Goal: Complete application form: Complete application form

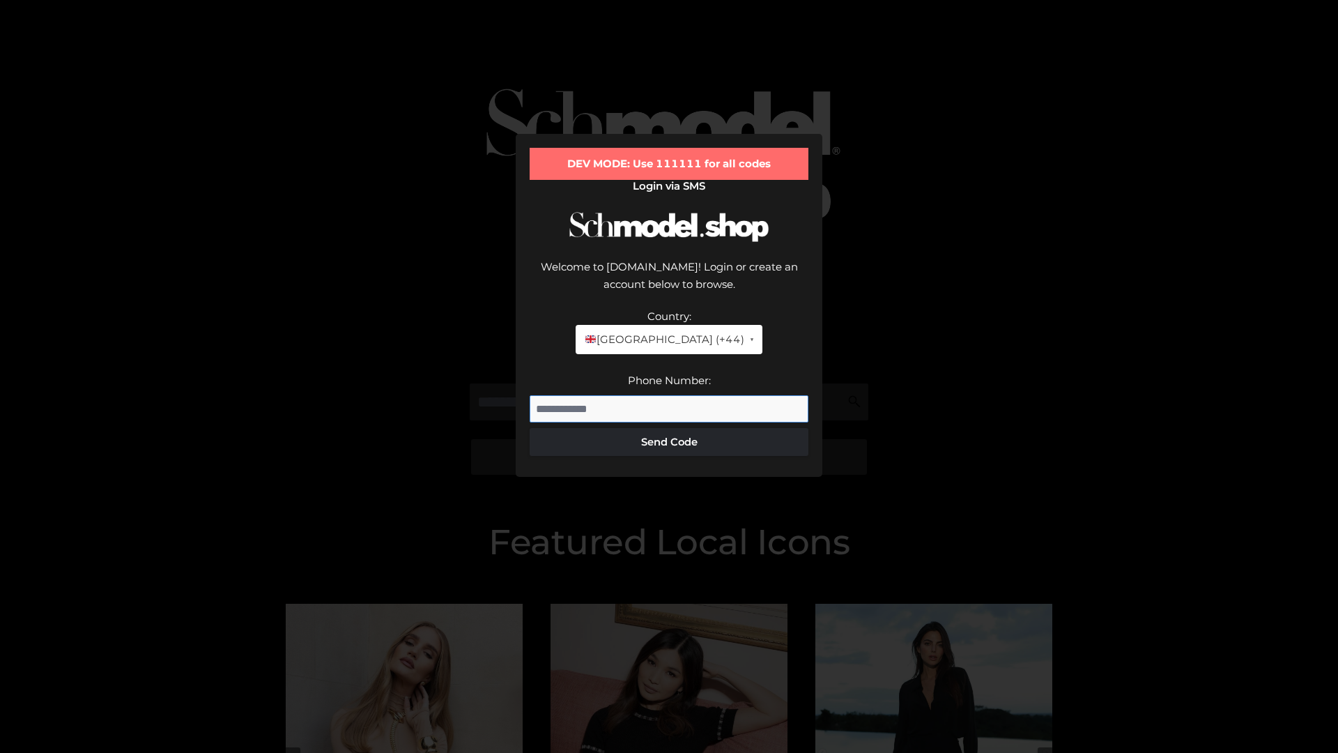
click at [669, 395] on input "Phone Number:" at bounding box center [669, 409] width 279 height 28
type input "**********"
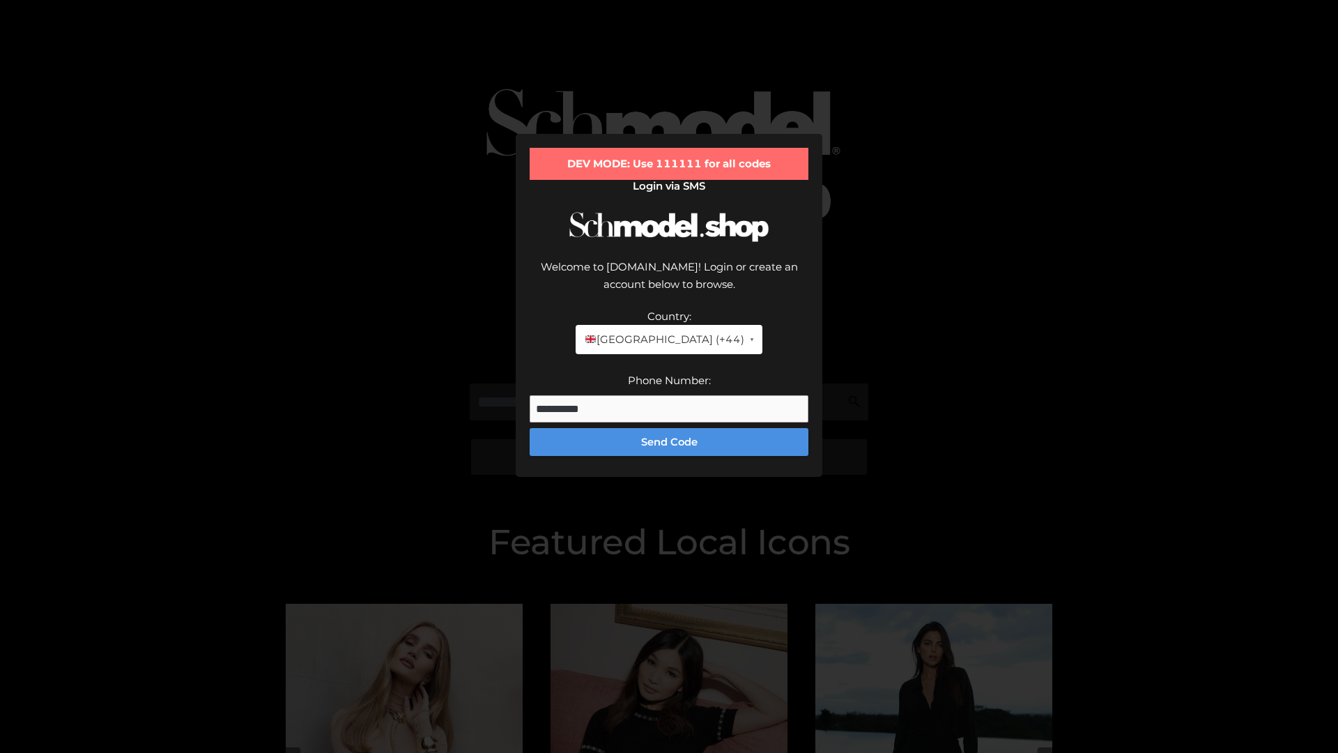
click at [669, 428] on button "Send Code" at bounding box center [669, 442] width 279 height 28
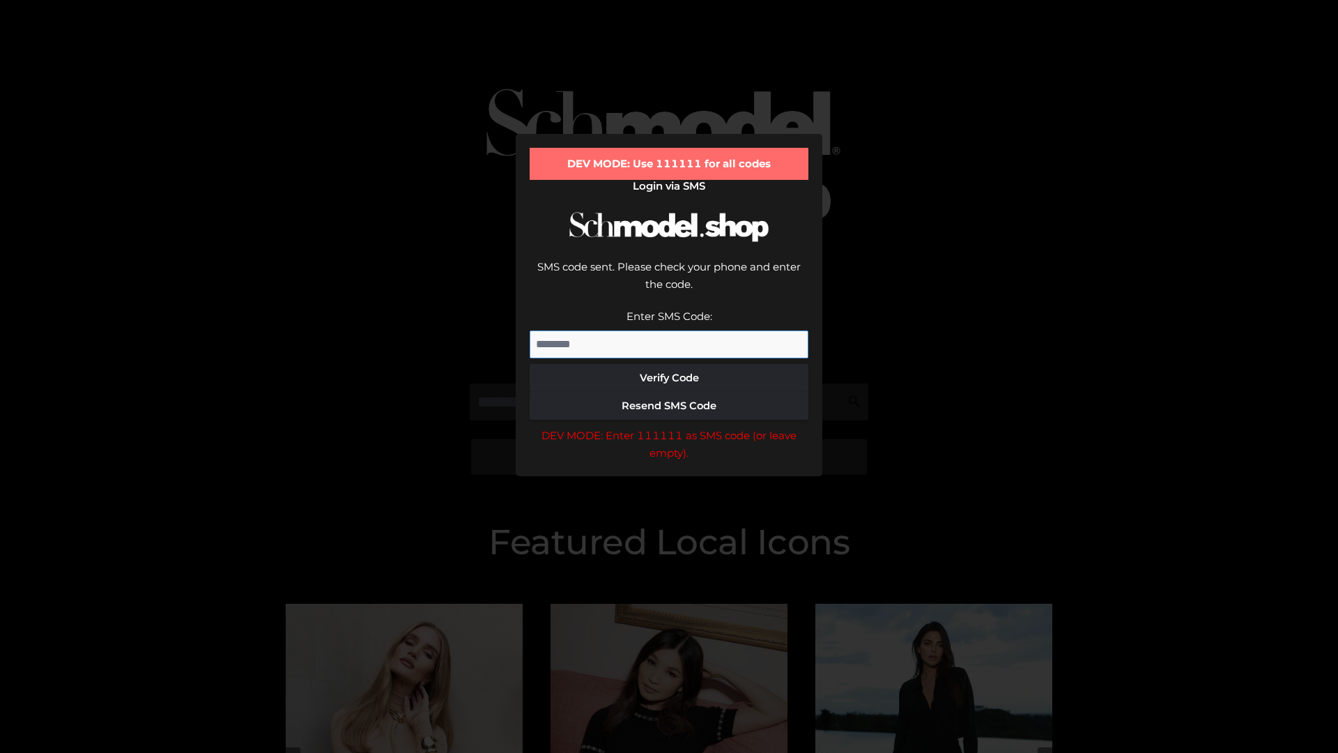
click at [669, 330] on input "Enter SMS Code:" at bounding box center [669, 344] width 279 height 28
type input "******"
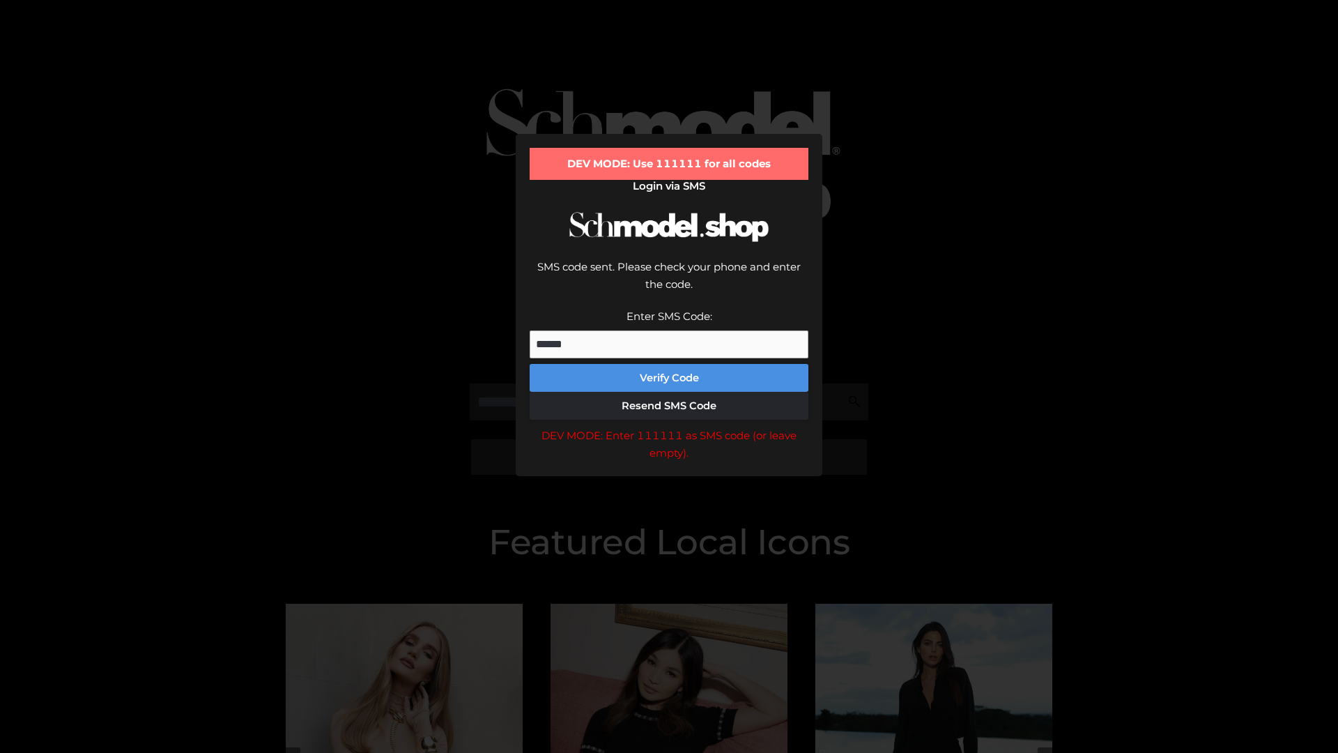
click at [669, 364] on button "Verify Code" at bounding box center [669, 378] width 279 height 28
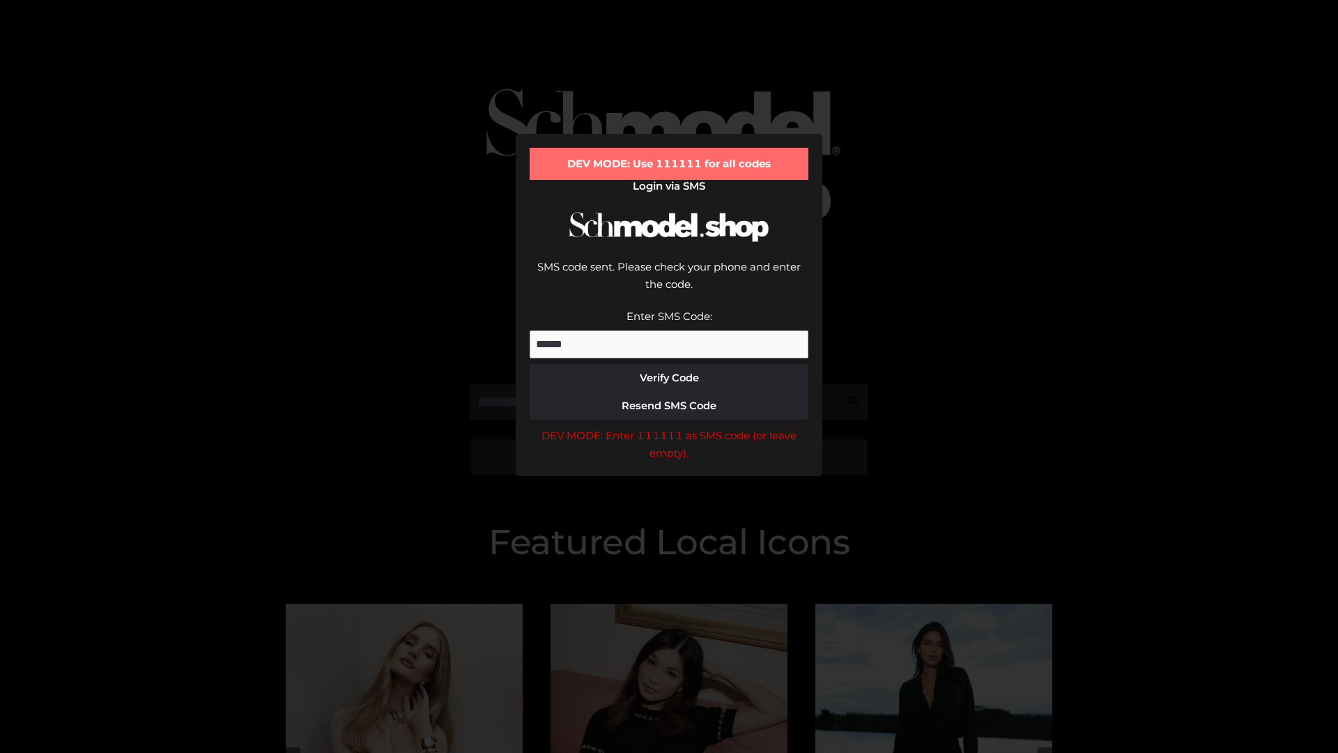
click at [669, 427] on div "DEV MODE: Enter 111111 as SMS code (or leave empty)." at bounding box center [669, 445] width 279 height 36
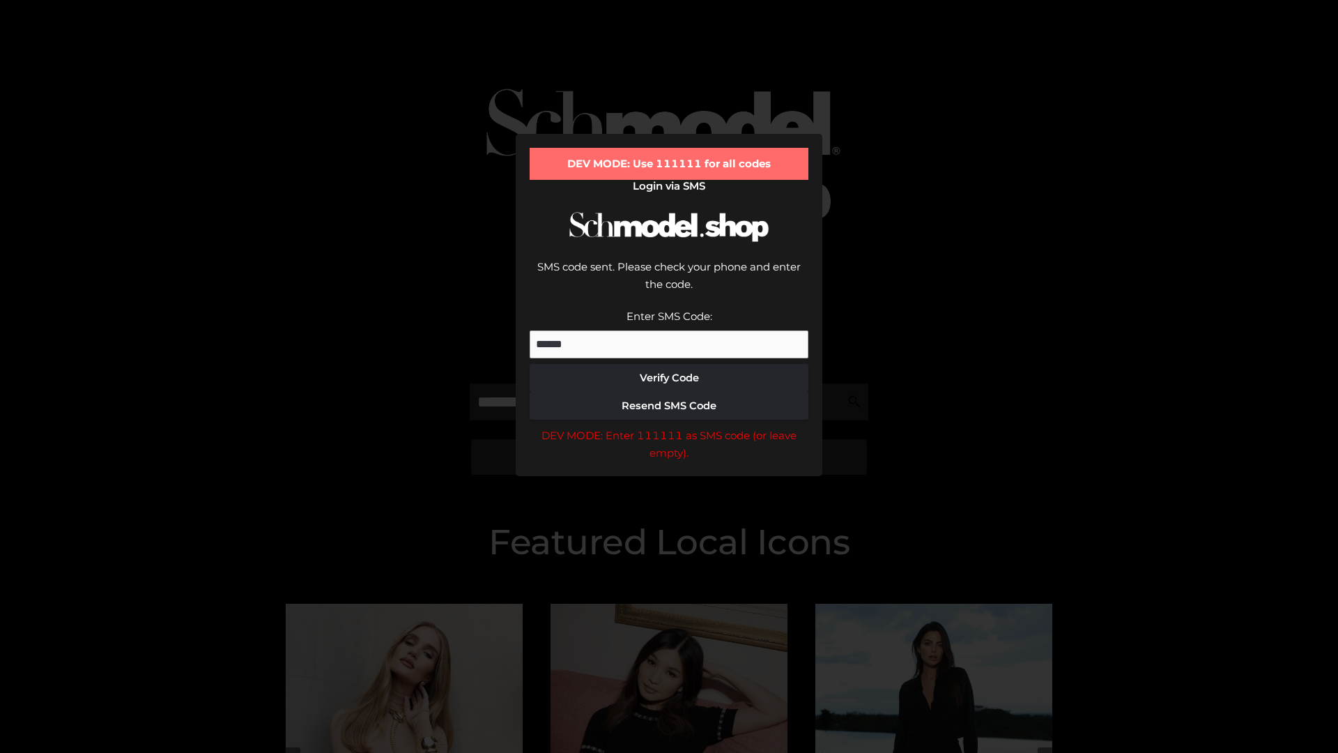
click at [669, 427] on div "DEV MODE: Enter 111111 as SMS code (or leave empty)." at bounding box center [669, 445] width 279 height 36
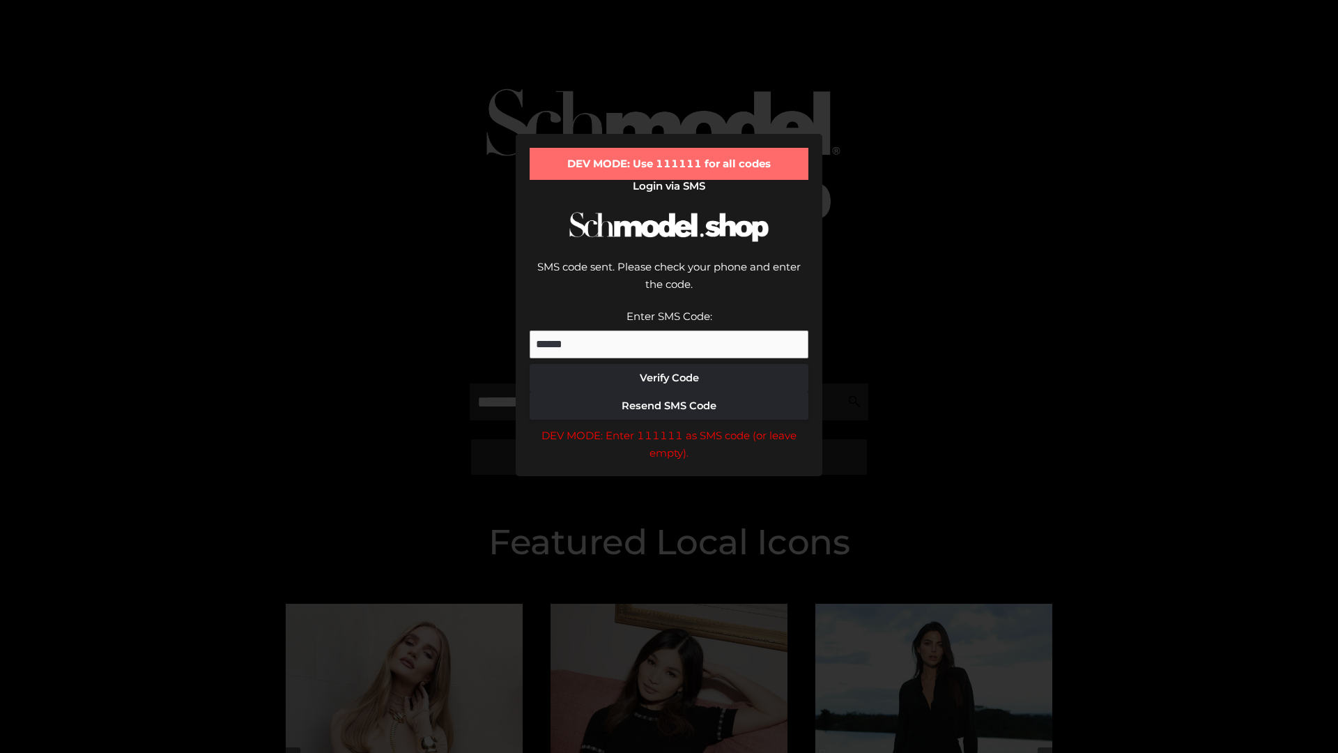
click at [669, 427] on div "DEV MODE: Enter 111111 as SMS code (or leave empty)." at bounding box center [669, 445] width 279 height 36
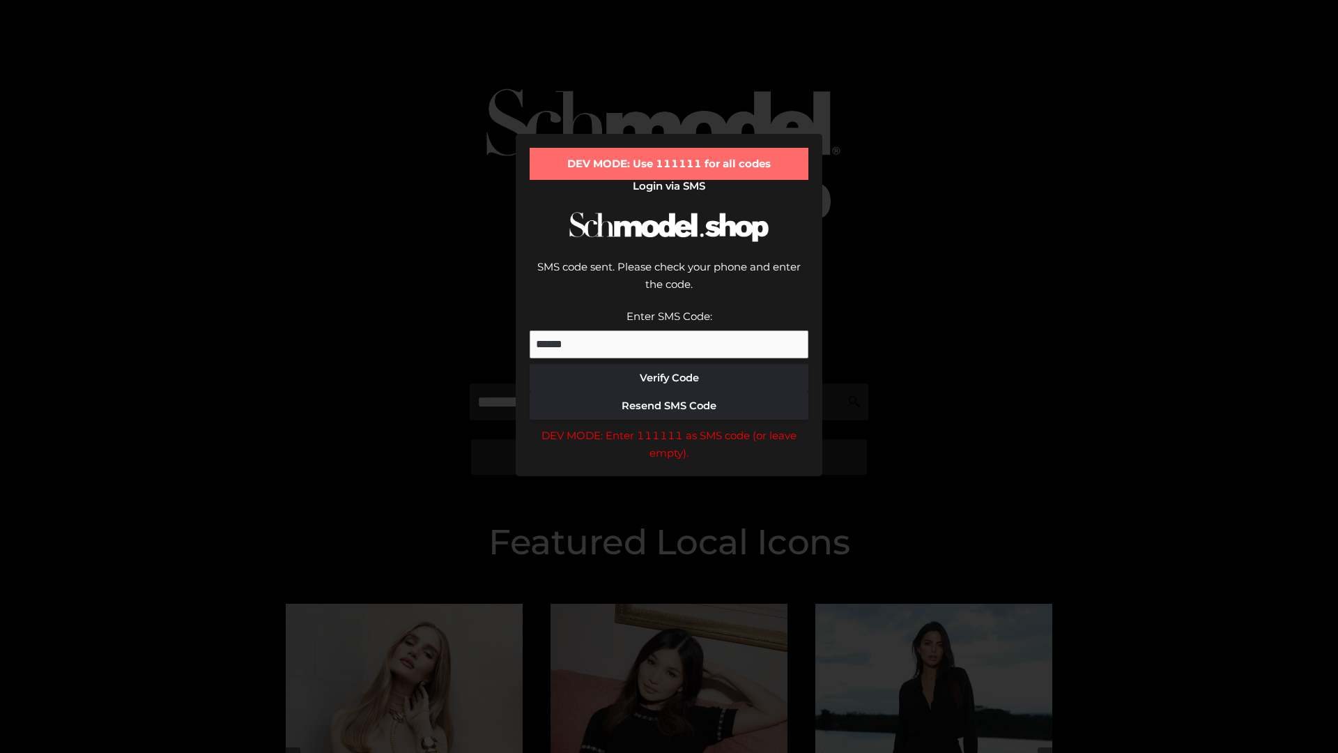
click at [669, 427] on div "DEV MODE: Enter 111111 as SMS code (or leave empty)." at bounding box center [669, 445] width 279 height 36
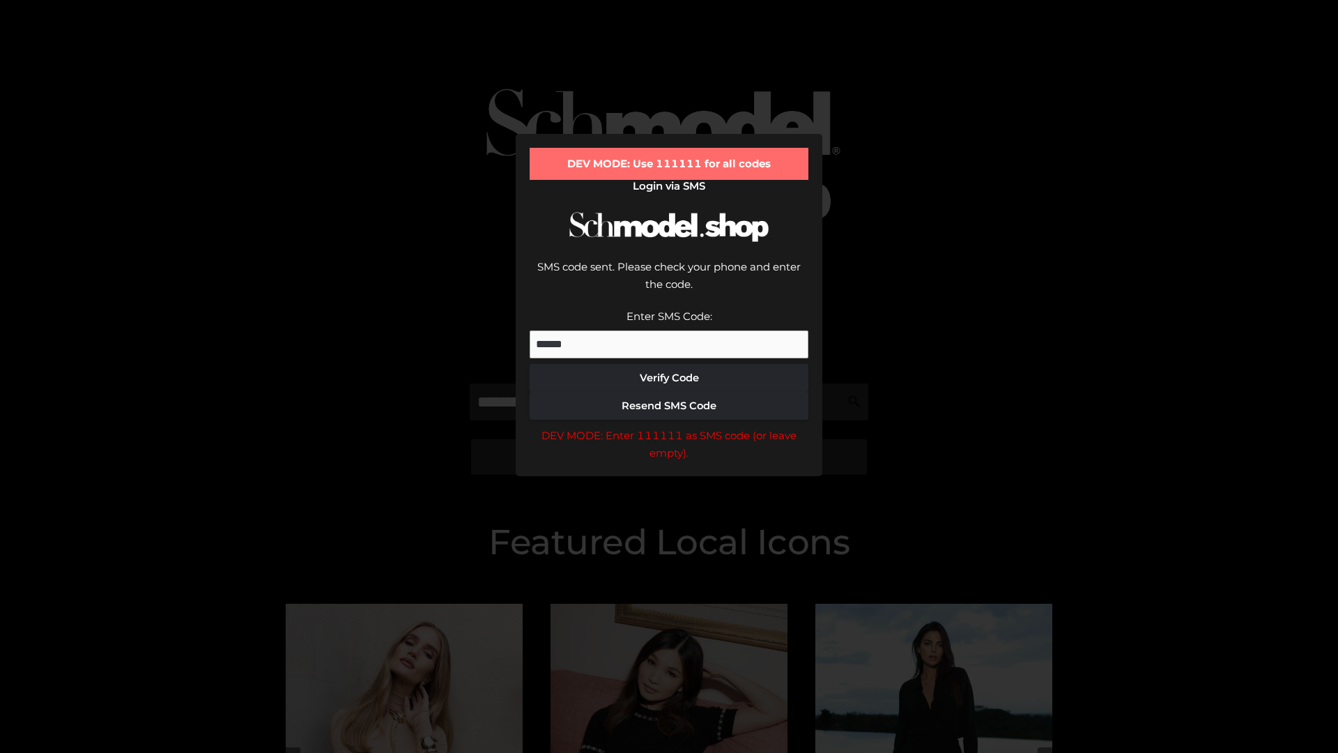
click at [669, 427] on div "DEV MODE: Enter 111111 as SMS code (or leave empty)." at bounding box center [669, 445] width 279 height 36
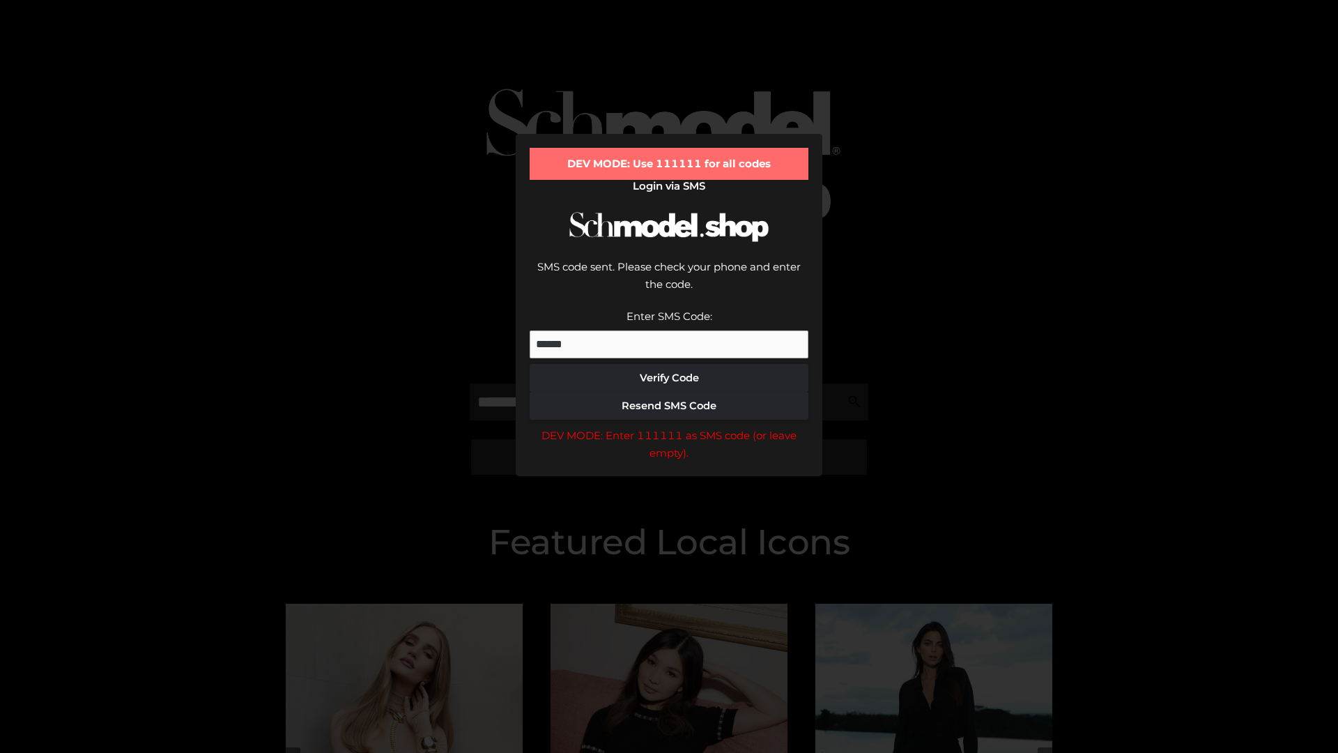
click at [669, 427] on div "DEV MODE: Enter 111111 as SMS code (or leave empty)." at bounding box center [669, 445] width 279 height 36
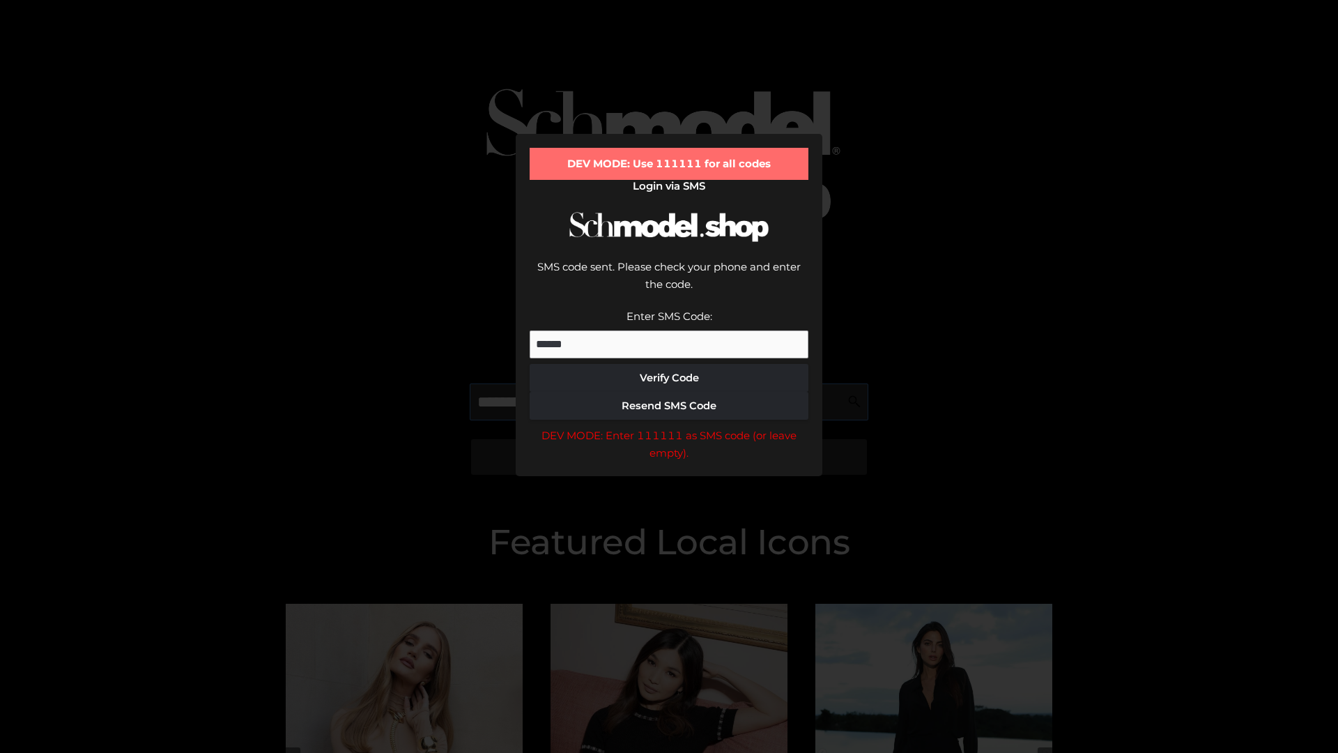
scroll to position [0, 72]
click at [669, 427] on div "DEV MODE: Enter 111111 as SMS code (or leave empty)." at bounding box center [669, 445] width 279 height 36
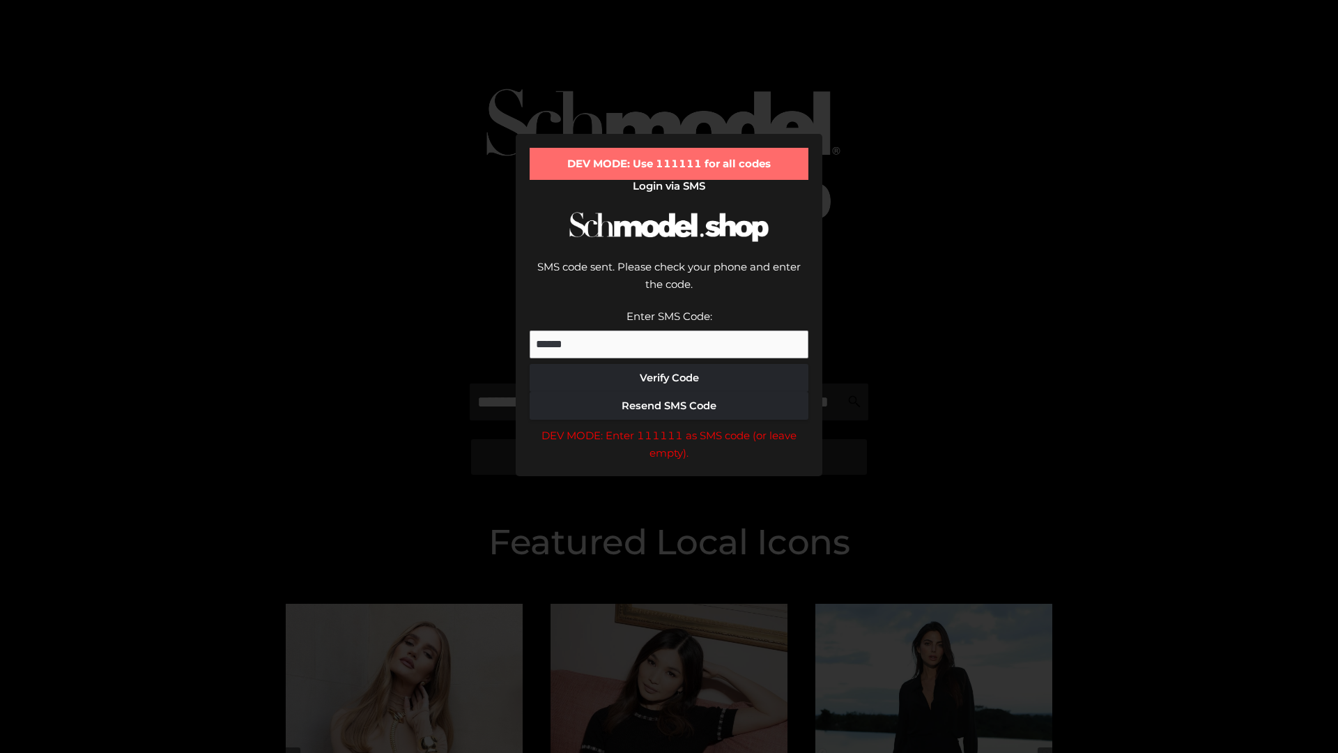
click at [669, 427] on div "DEV MODE: Enter 111111 as SMS code (or leave empty)." at bounding box center [669, 445] width 279 height 36
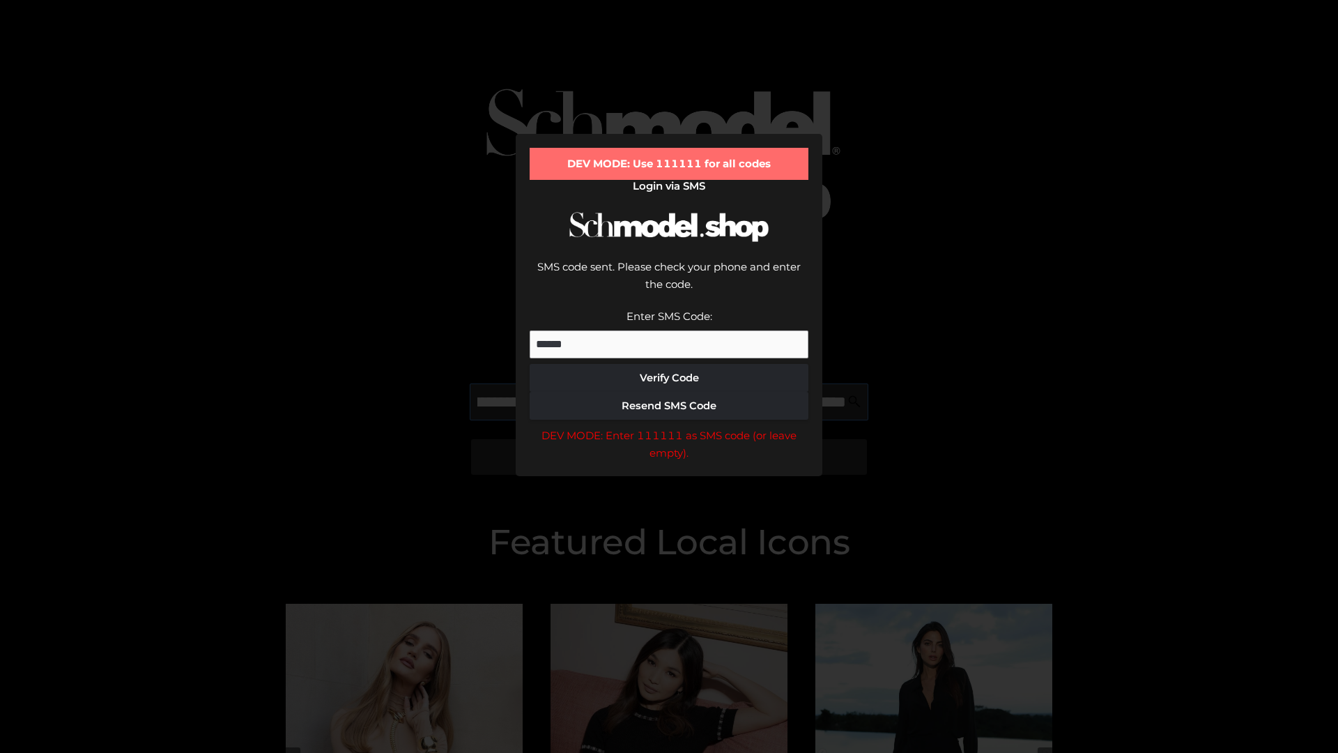
scroll to position [0, 152]
click at [669, 427] on div "DEV MODE: Enter 111111 as SMS code (or leave empty)." at bounding box center [669, 445] width 279 height 36
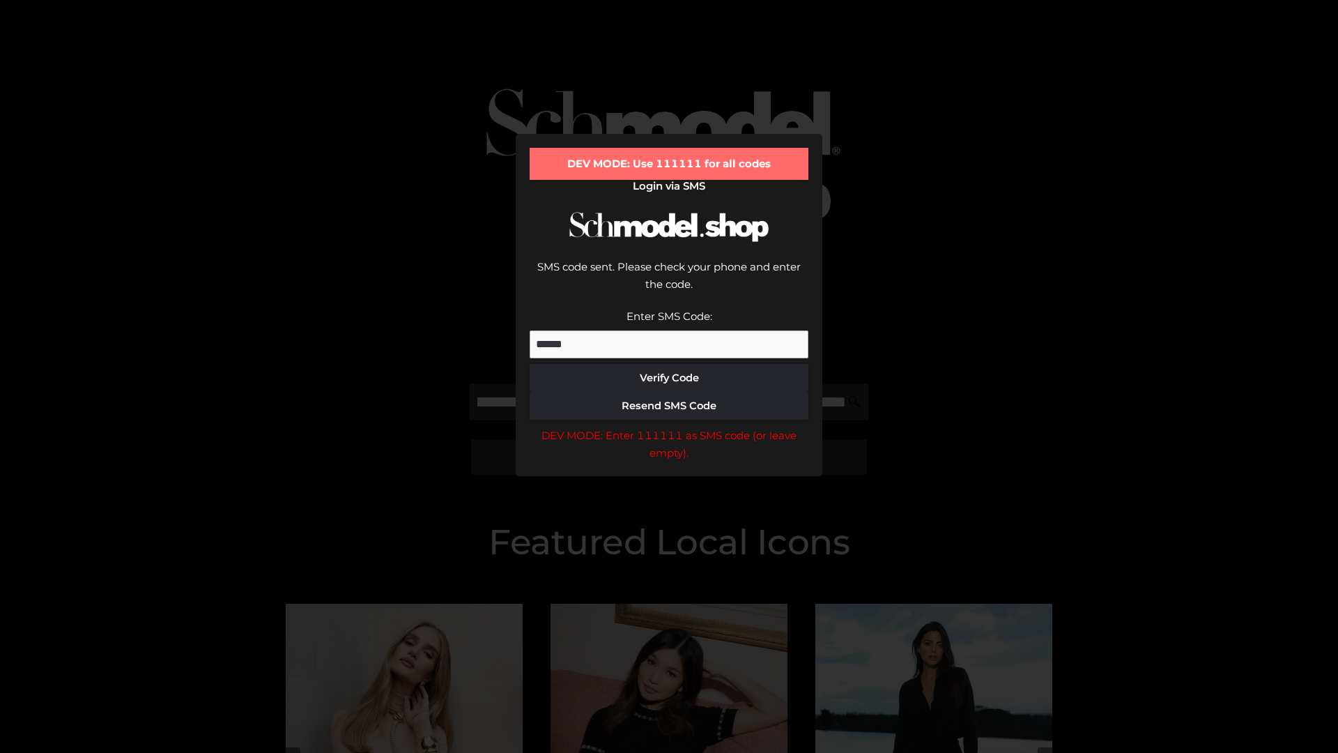
click at [669, 427] on div "DEV MODE: Enter 111111 as SMS code (or leave empty)." at bounding box center [669, 445] width 279 height 36
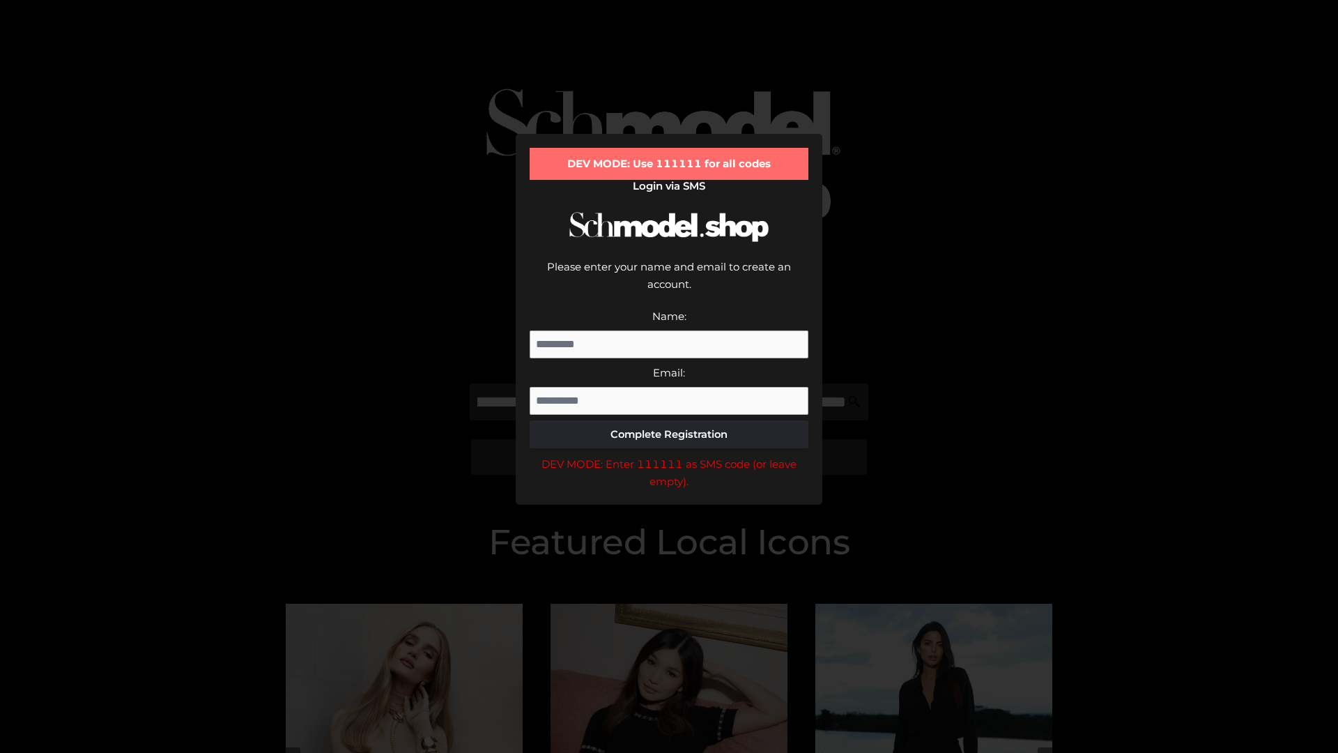
click at [669, 455] on div "DEV MODE: Enter 111111 as SMS code (or leave empty)." at bounding box center [669, 473] width 279 height 36
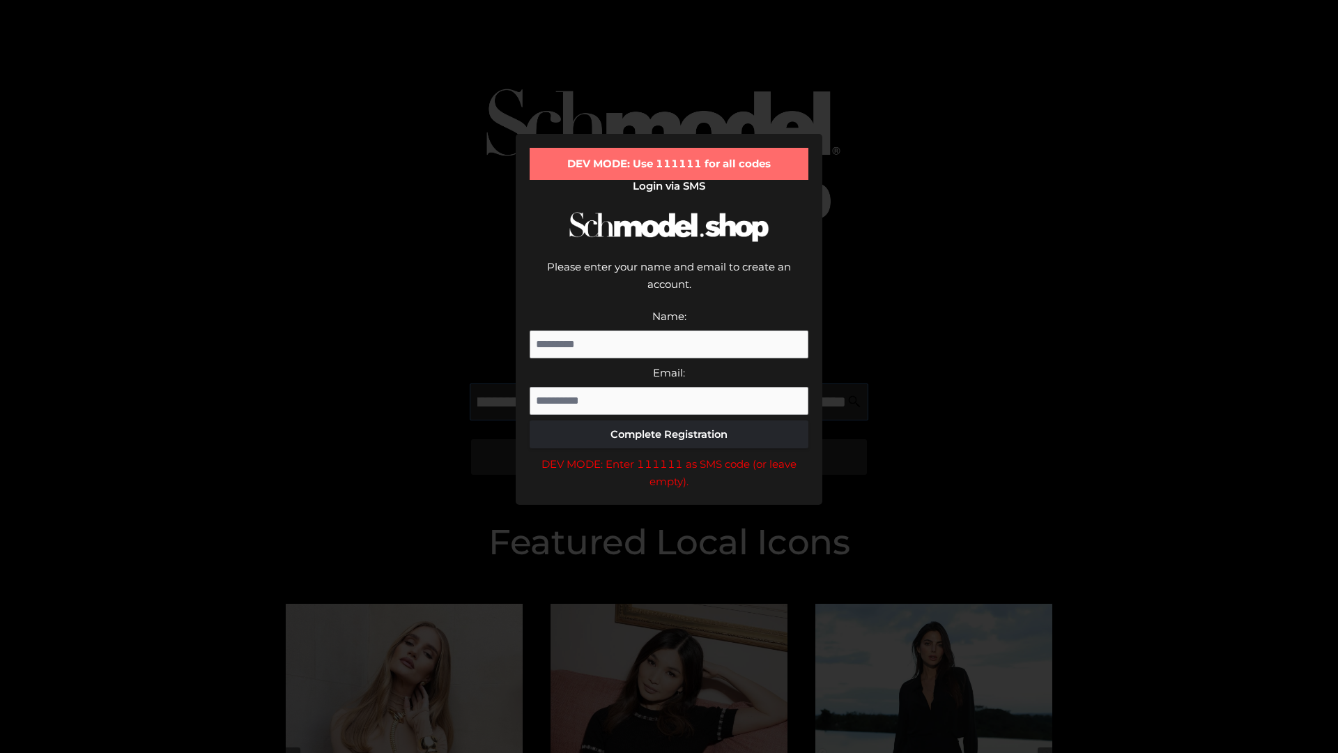
scroll to position [0, 273]
click at [669, 455] on div "DEV MODE: Enter 111111 as SMS code (or leave empty)." at bounding box center [669, 473] width 279 height 36
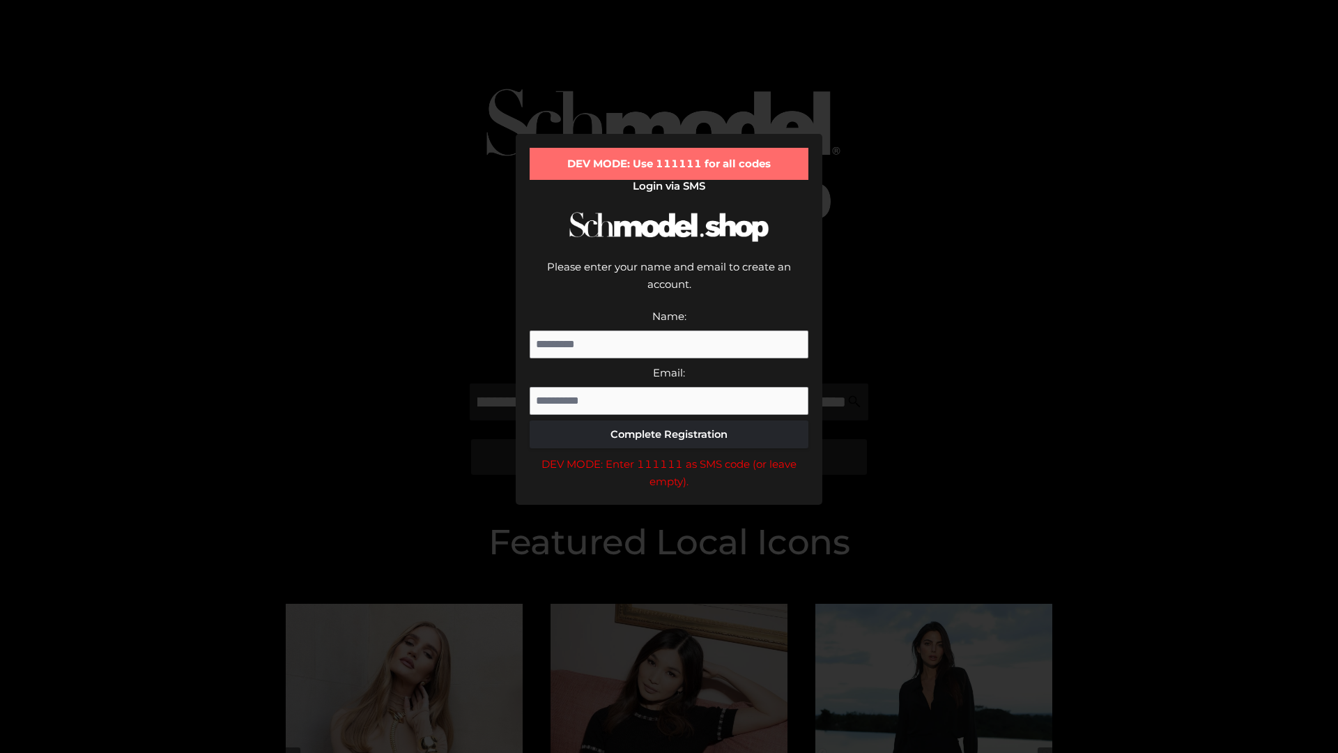
click at [669, 455] on div "DEV MODE: Enter 111111 as SMS code (or leave empty)." at bounding box center [669, 473] width 279 height 36
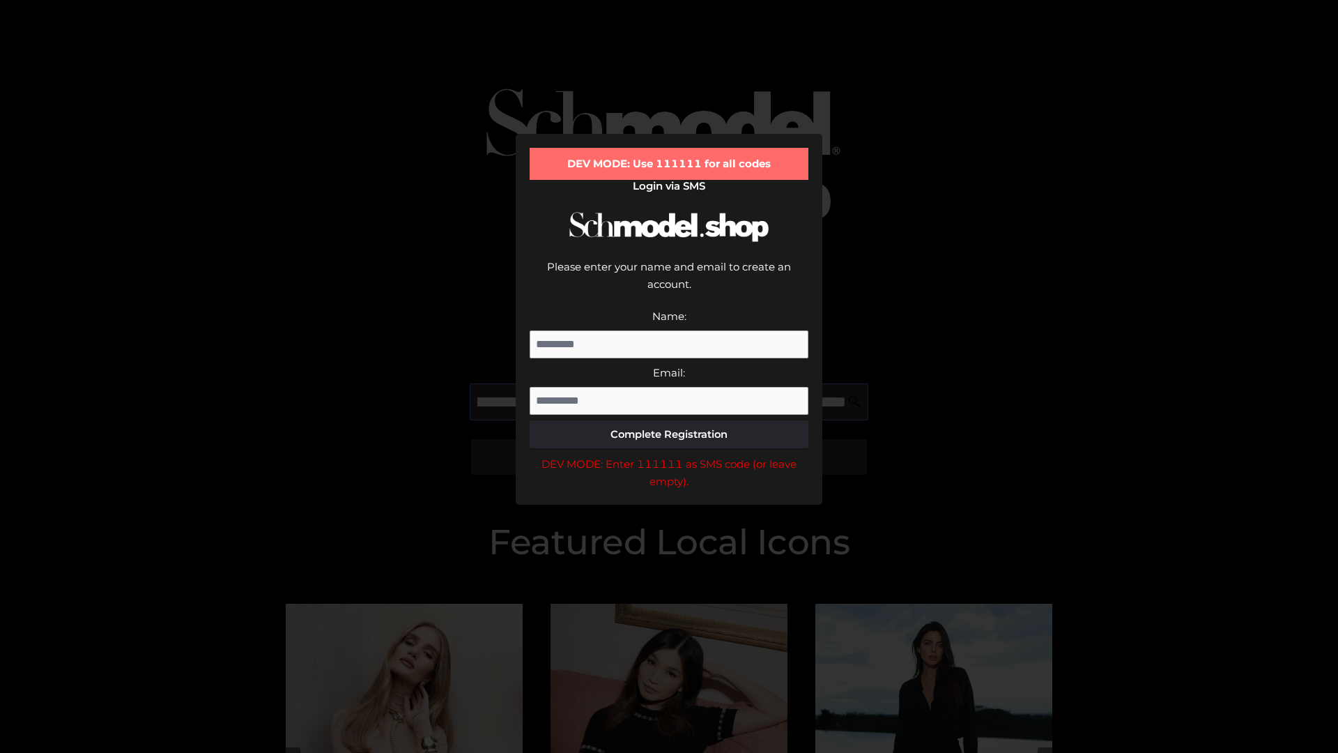
scroll to position [0, 354]
click at [669, 455] on div "DEV MODE: Enter 111111 as SMS code (or leave empty)." at bounding box center [669, 473] width 279 height 36
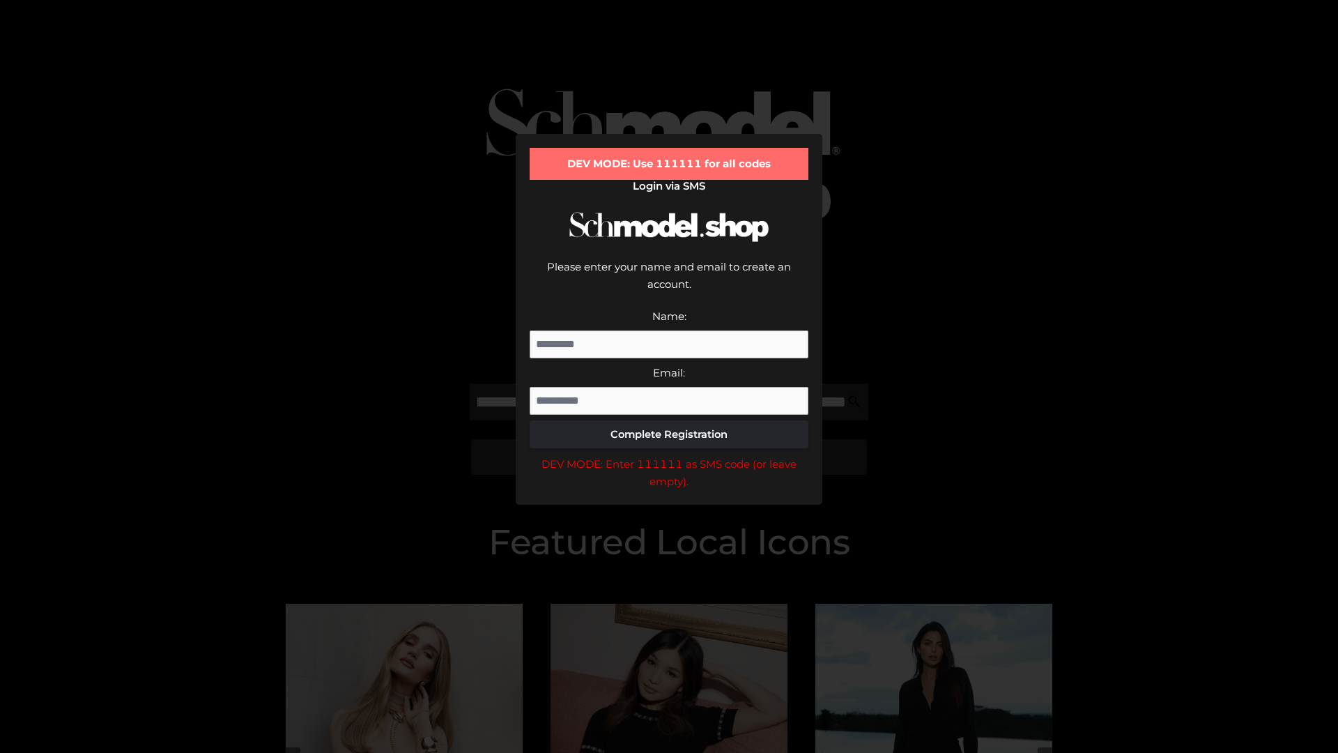
click at [669, 455] on div "DEV MODE: Enter 111111 as SMS code (or leave empty)." at bounding box center [669, 473] width 279 height 36
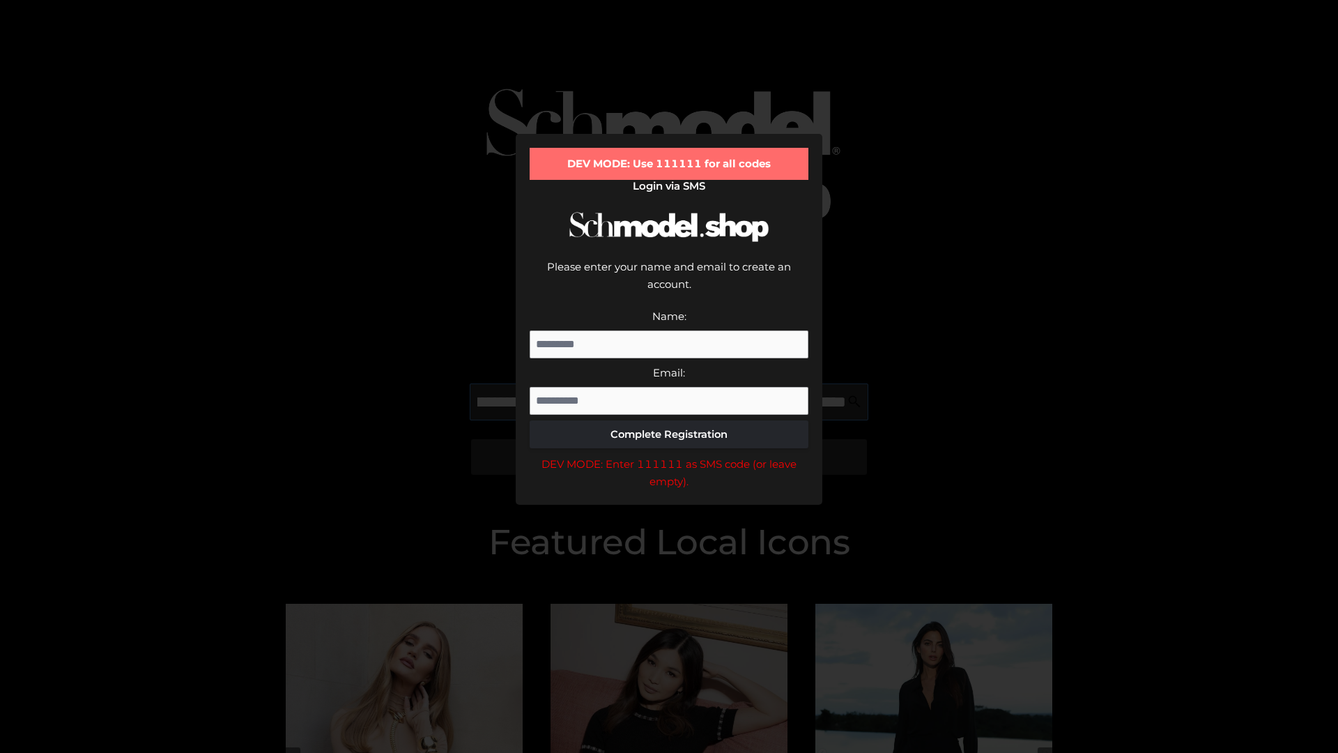
scroll to position [0, 438]
click at [669, 455] on div "DEV MODE: Enter 111111 as SMS code (or leave empty)." at bounding box center [669, 473] width 279 height 36
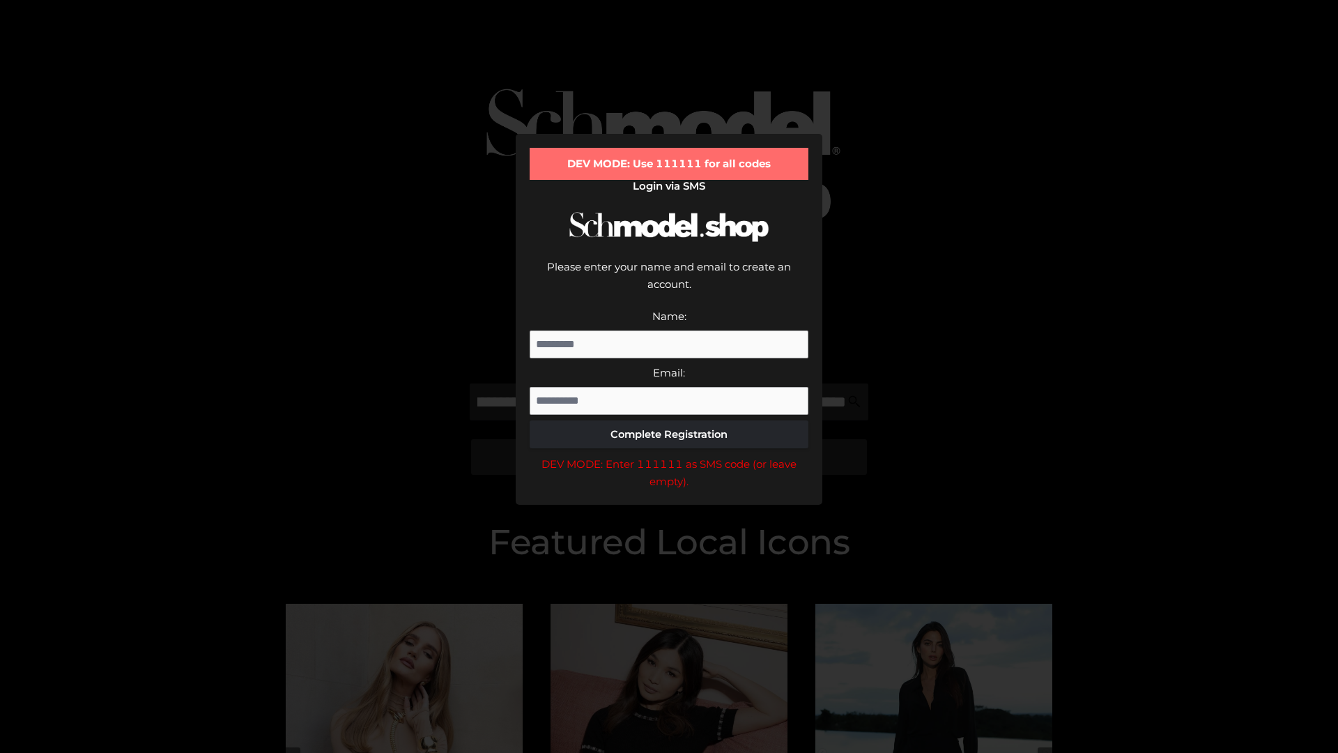
click at [669, 455] on div "DEV MODE: Enter 111111 as SMS code (or leave empty)." at bounding box center [669, 473] width 279 height 36
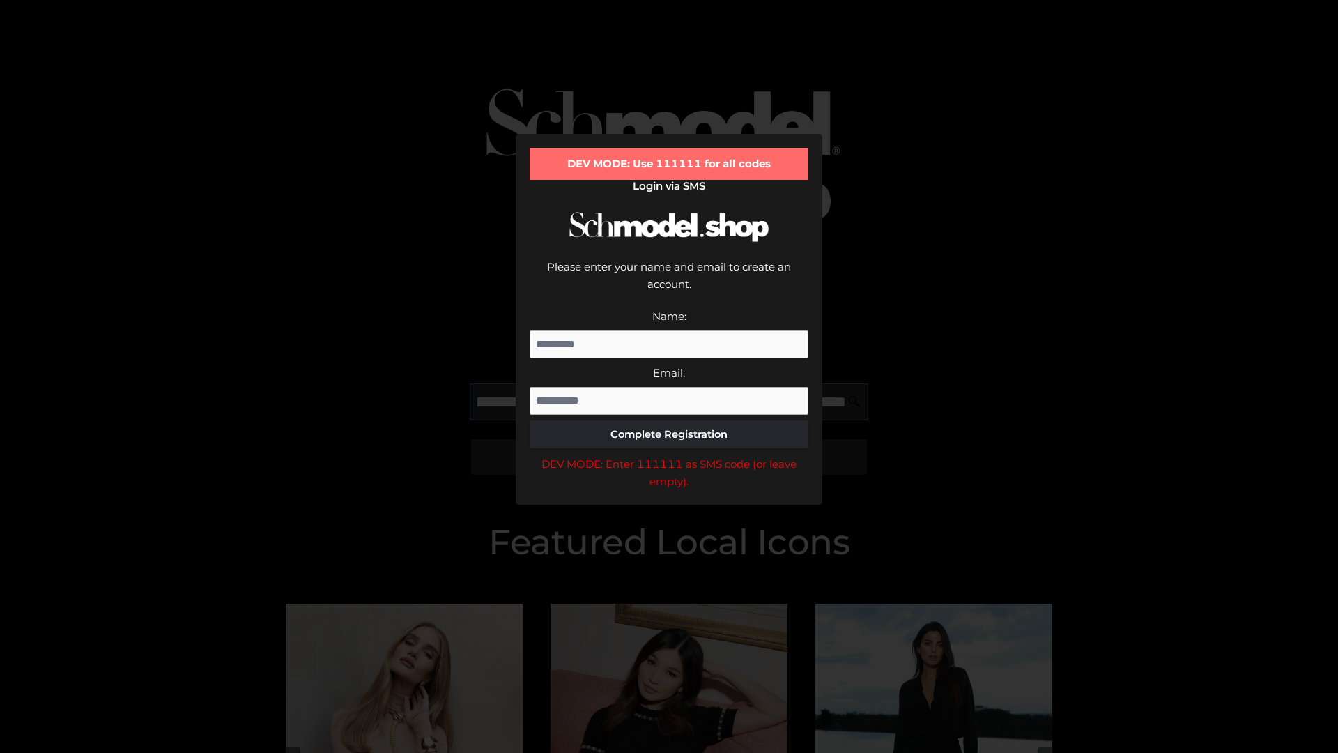
scroll to position [0, 526]
click at [669, 455] on div "DEV MODE: Enter 111111 as SMS code (or leave empty)." at bounding box center [669, 473] width 279 height 36
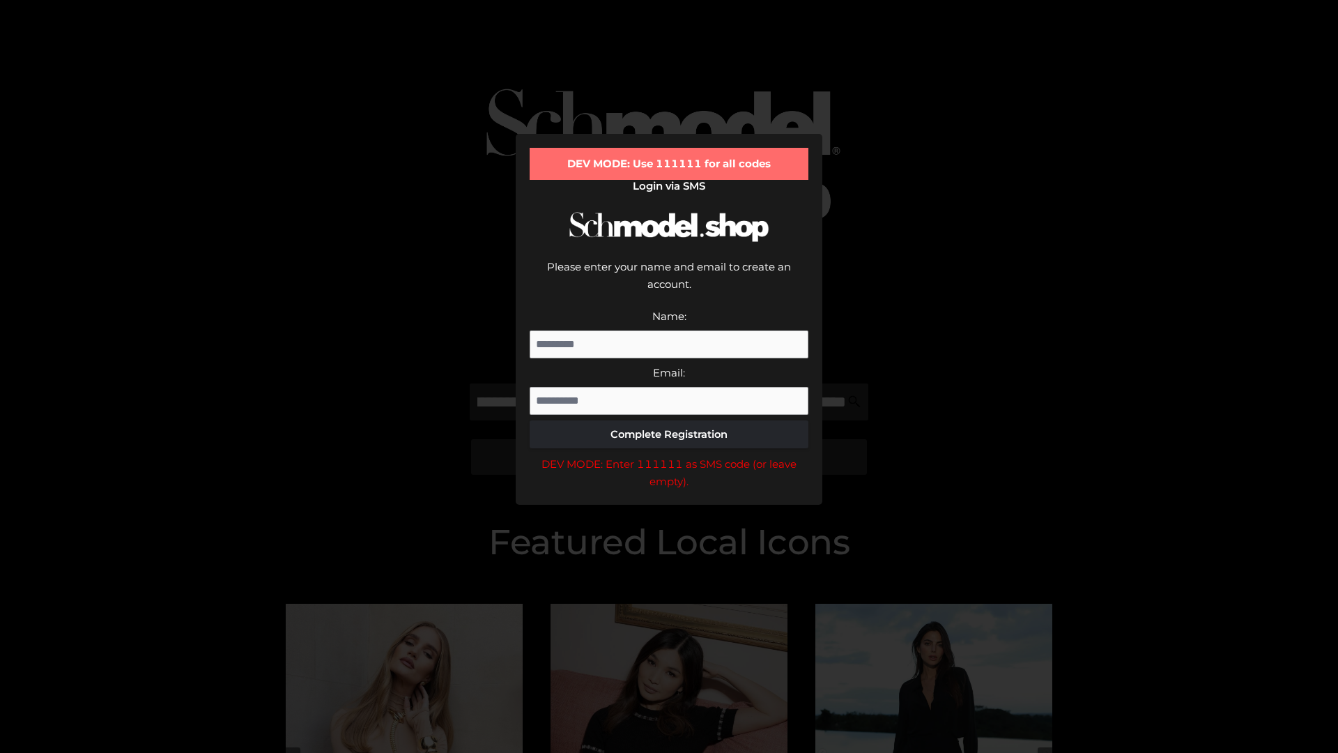
click at [669, 455] on div "DEV MODE: Enter 111111 as SMS code (or leave empty)." at bounding box center [669, 473] width 279 height 36
type input "**********"
